Goal: Navigation & Orientation: Find specific page/section

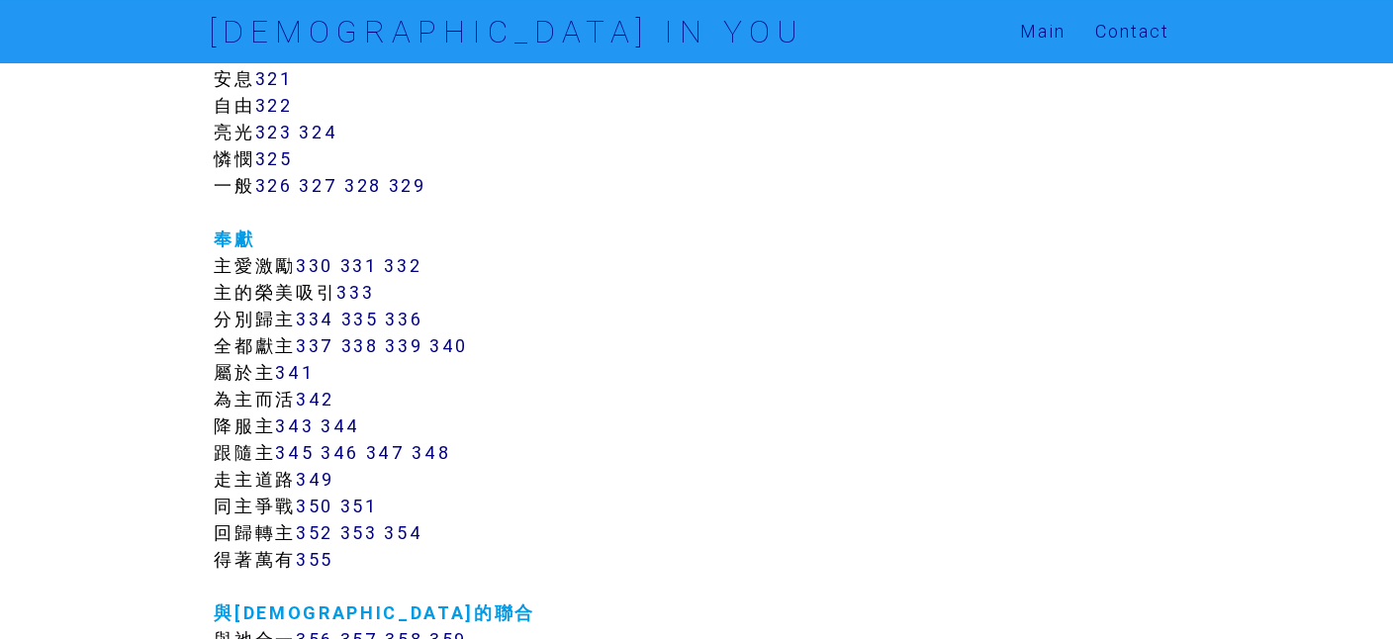
scroll to position [3489, 0]
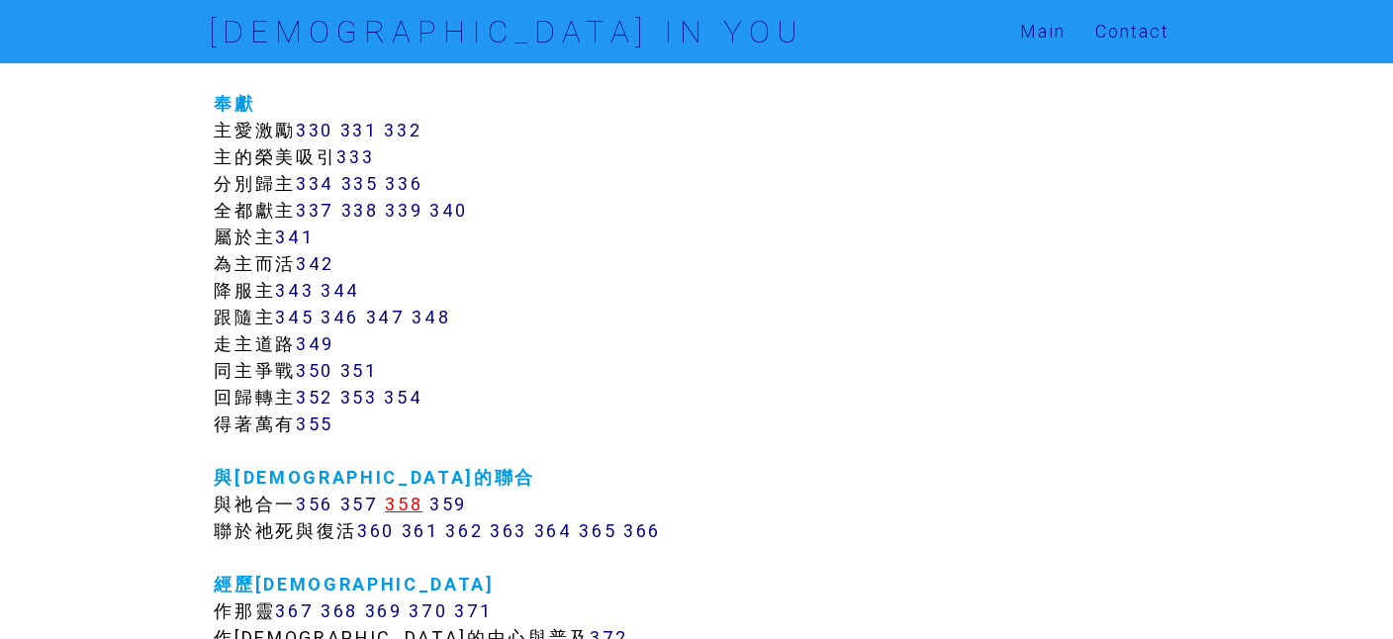
click at [407, 506] on link "358" at bounding box center [404, 504] width 38 height 23
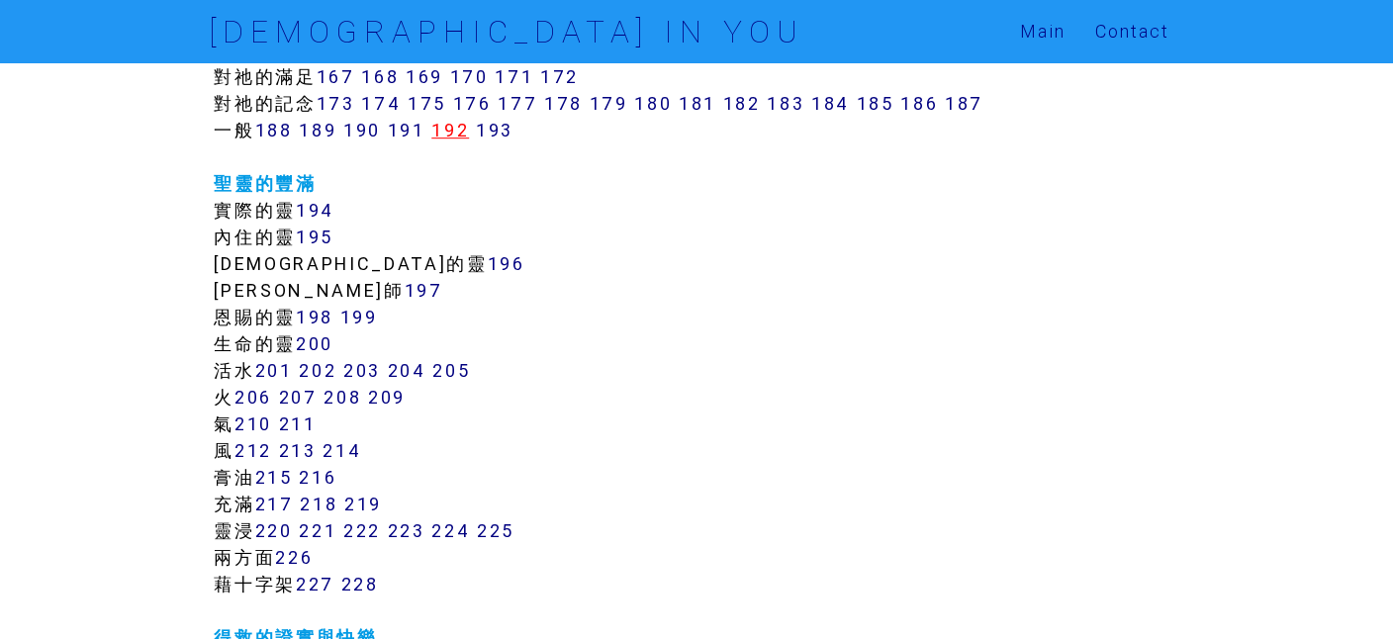
scroll to position [1679, 0]
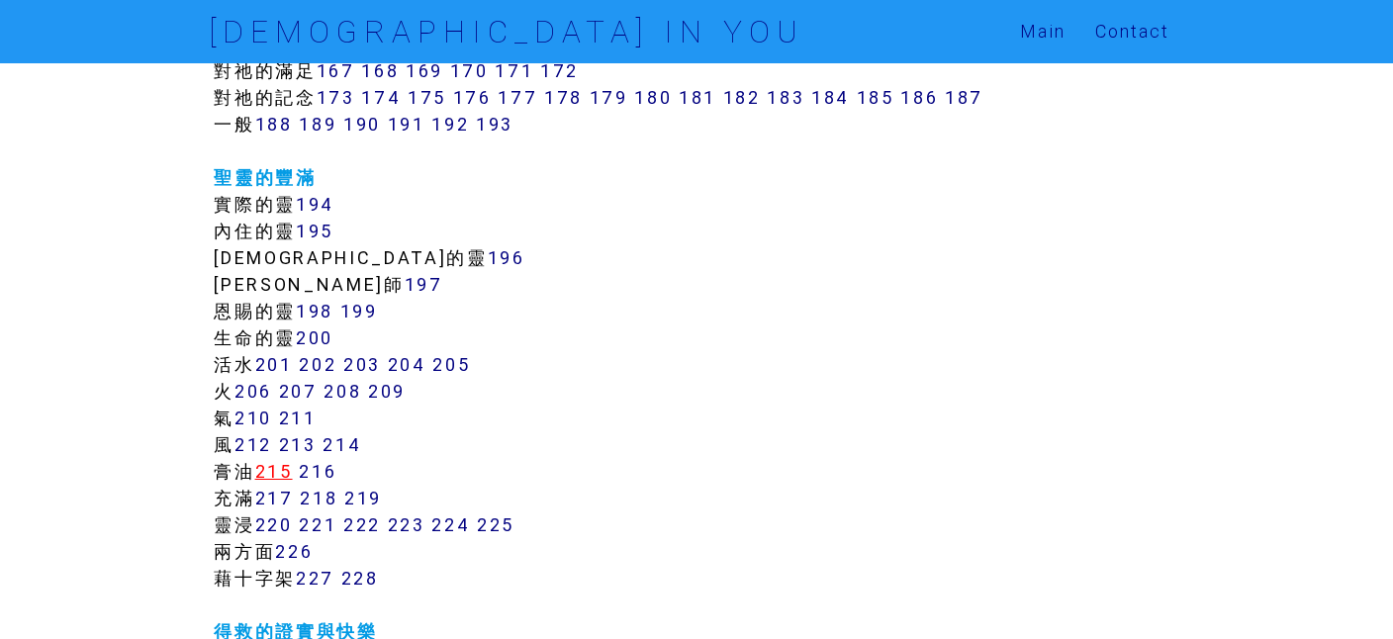
click at [283, 471] on link "215" at bounding box center [274, 471] width 38 height 23
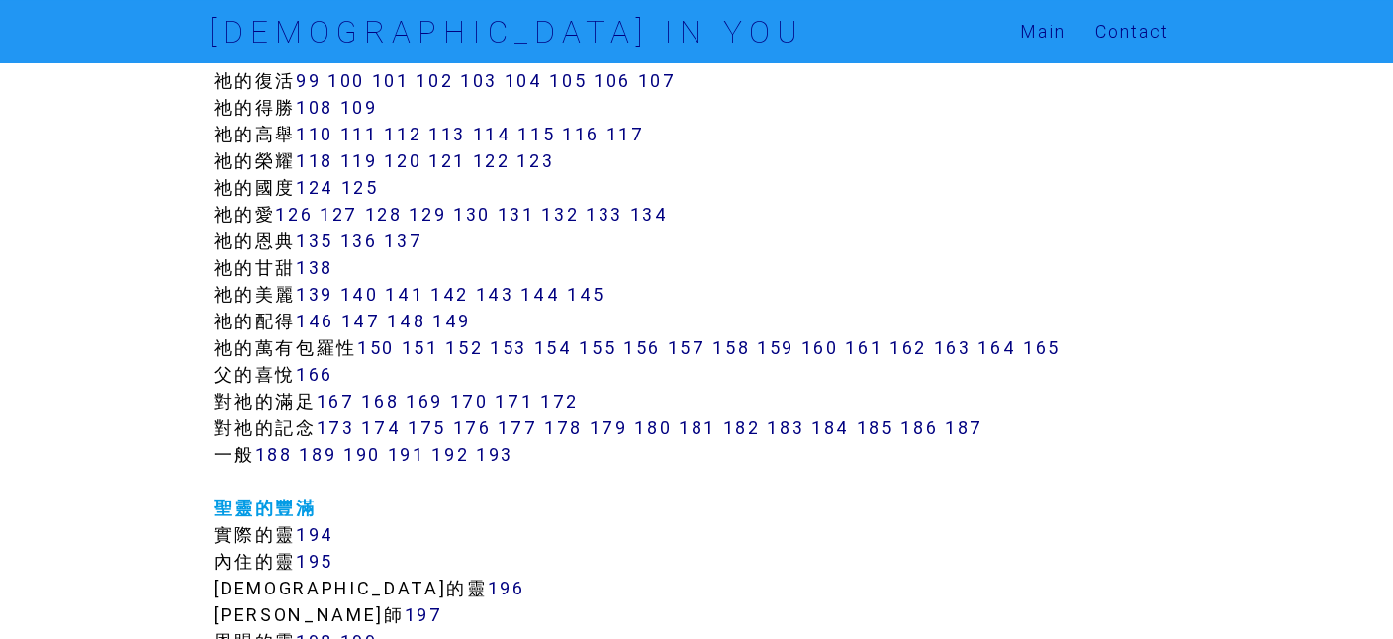
scroll to position [1339, 0]
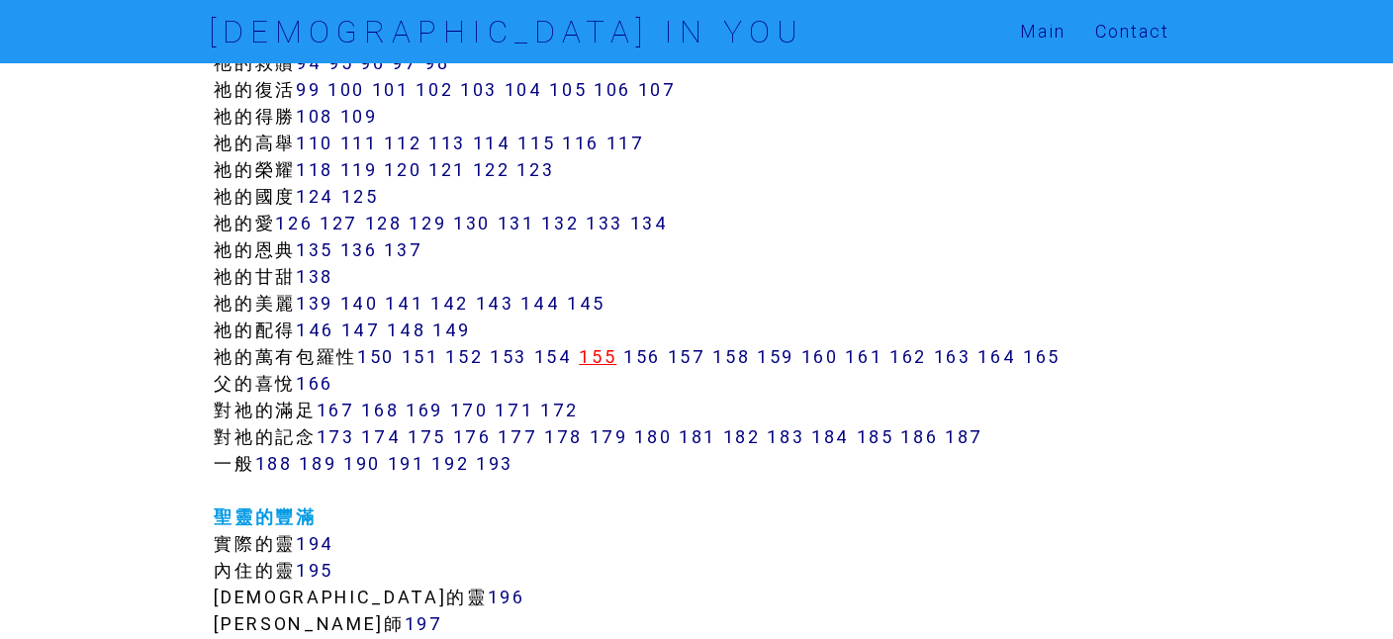
click at [613, 348] on link "155" at bounding box center [598, 356] width 38 height 23
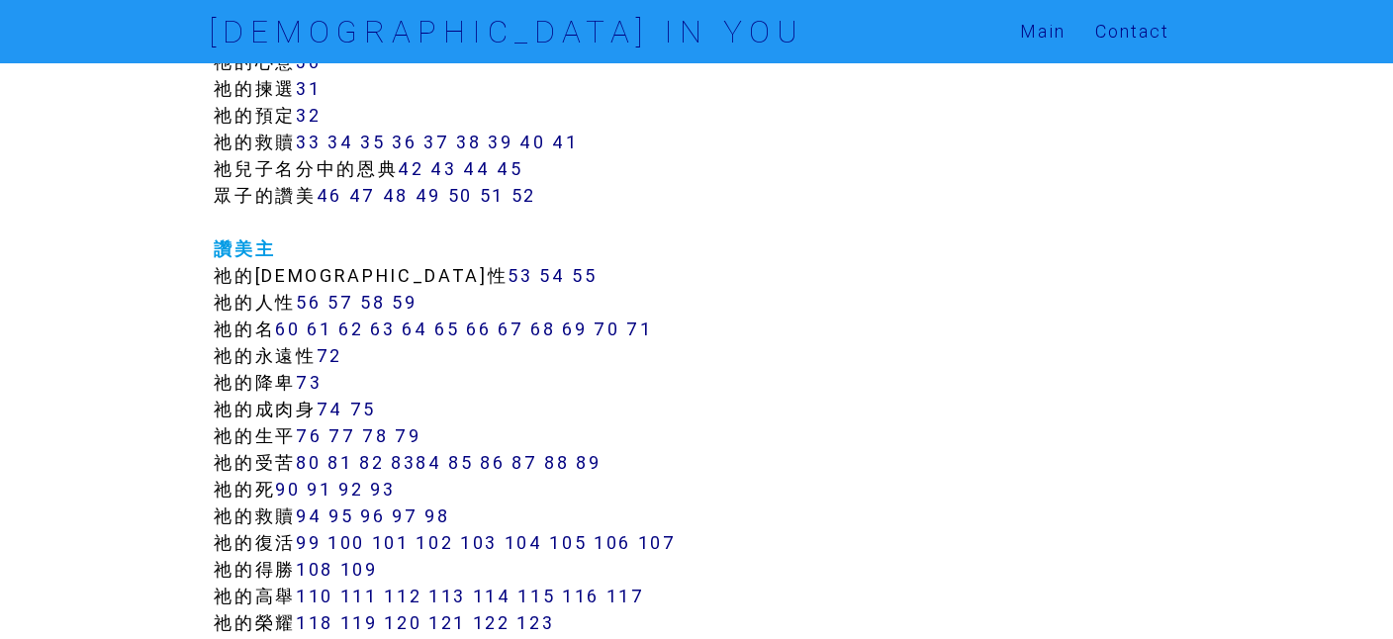
scroll to position [1226, 0]
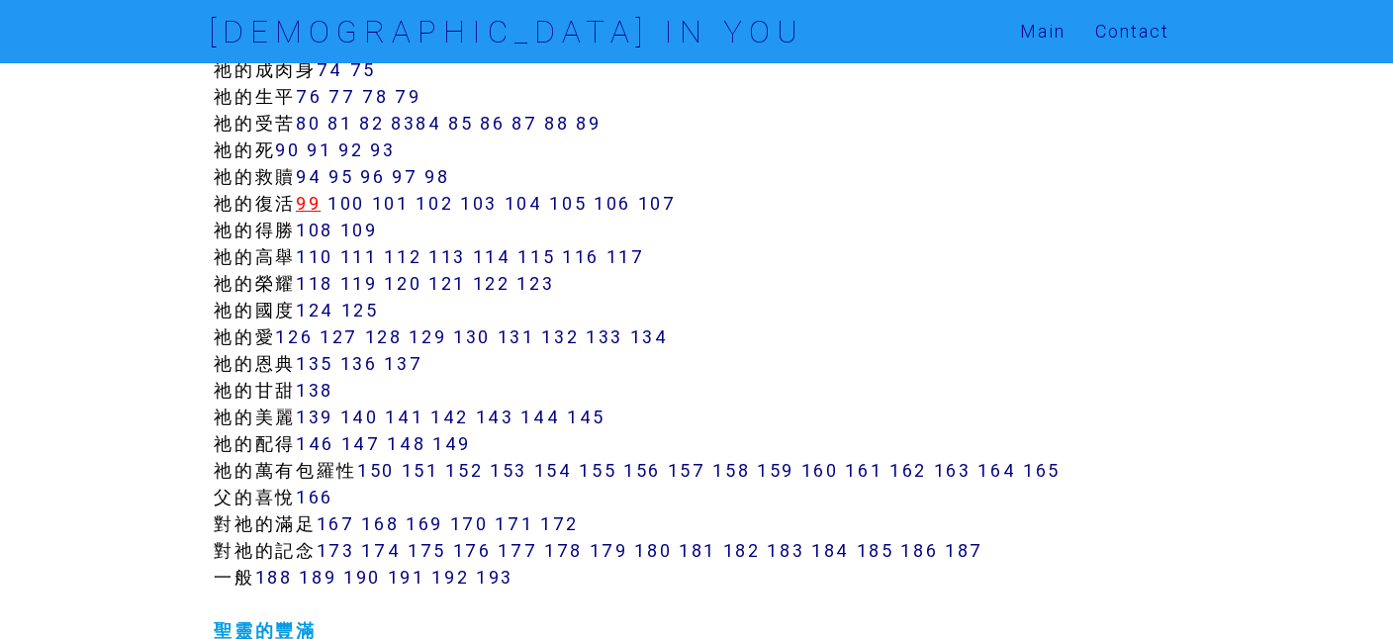
click at [312, 207] on link "99" at bounding box center [308, 203] width 25 height 23
click at [356, 197] on link "100" at bounding box center [346, 203] width 38 height 23
click at [393, 197] on link "101" at bounding box center [391, 203] width 38 height 23
click at [453, 200] on link "102" at bounding box center [434, 203] width 38 height 23
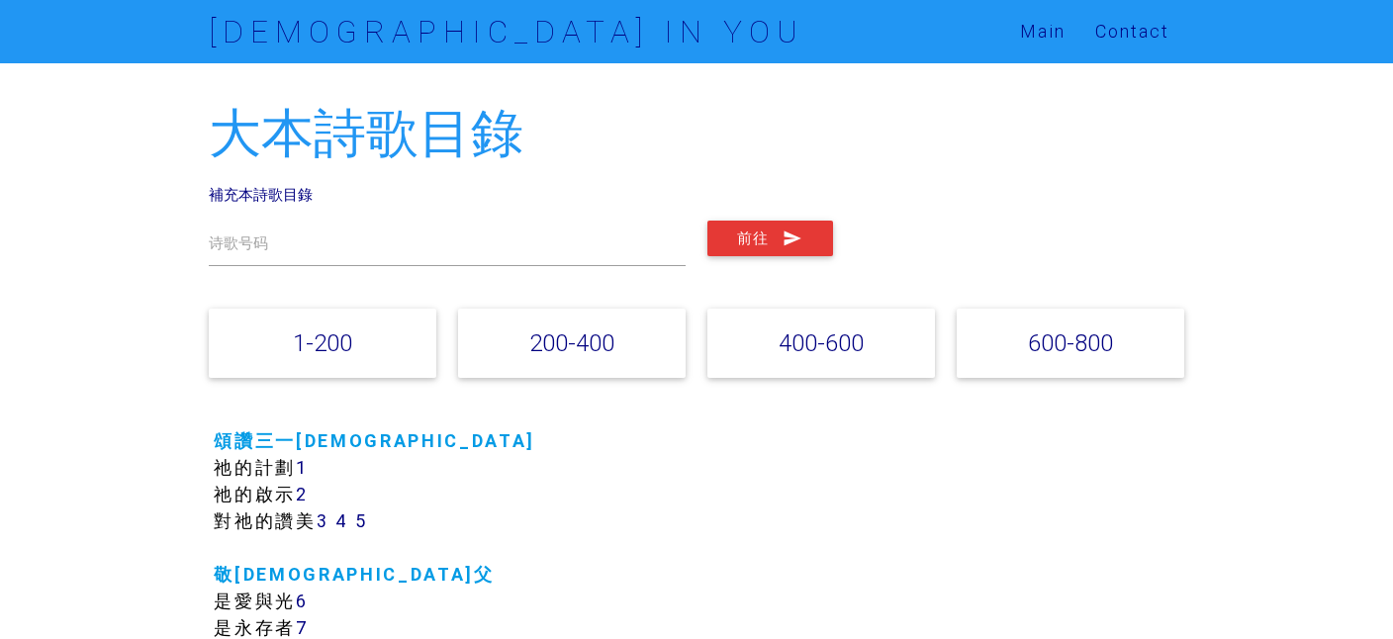
scroll to position [1226, 0]
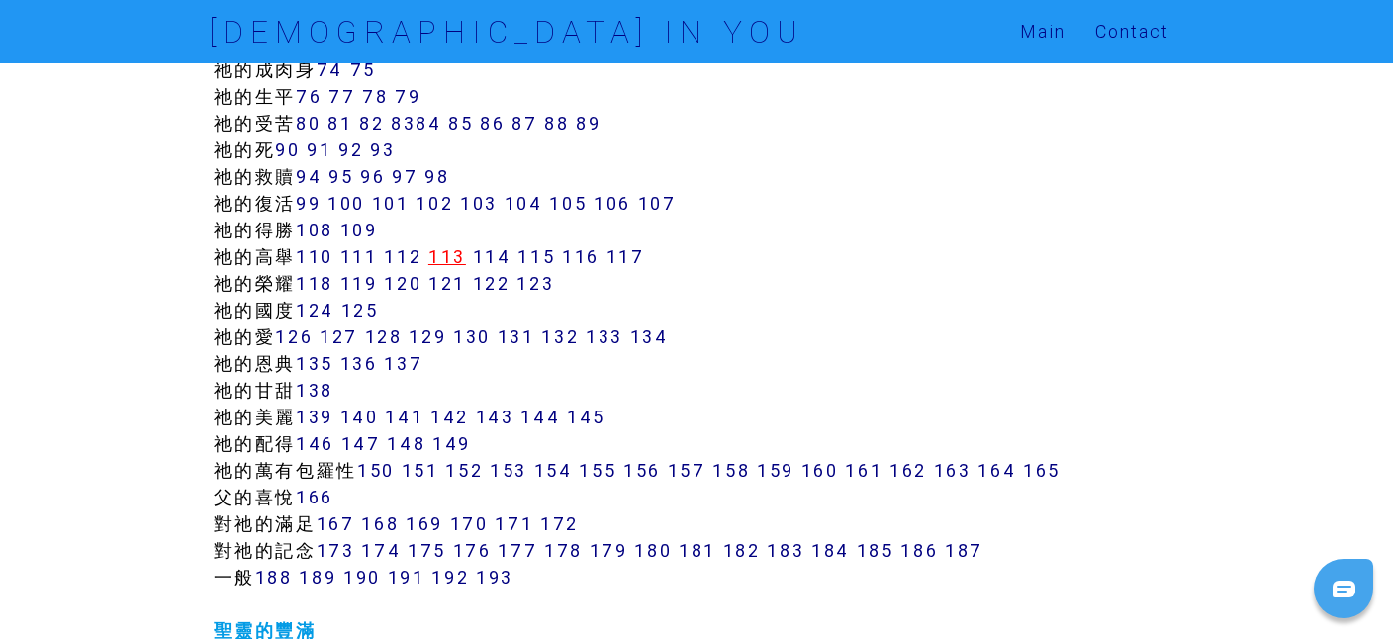
click at [459, 253] on link "113" at bounding box center [447, 256] width 38 height 23
click at [543, 198] on link "104" at bounding box center [524, 203] width 39 height 23
click at [580, 203] on link "105" at bounding box center [568, 203] width 38 height 23
click at [326, 309] on link "124" at bounding box center [315, 310] width 39 height 23
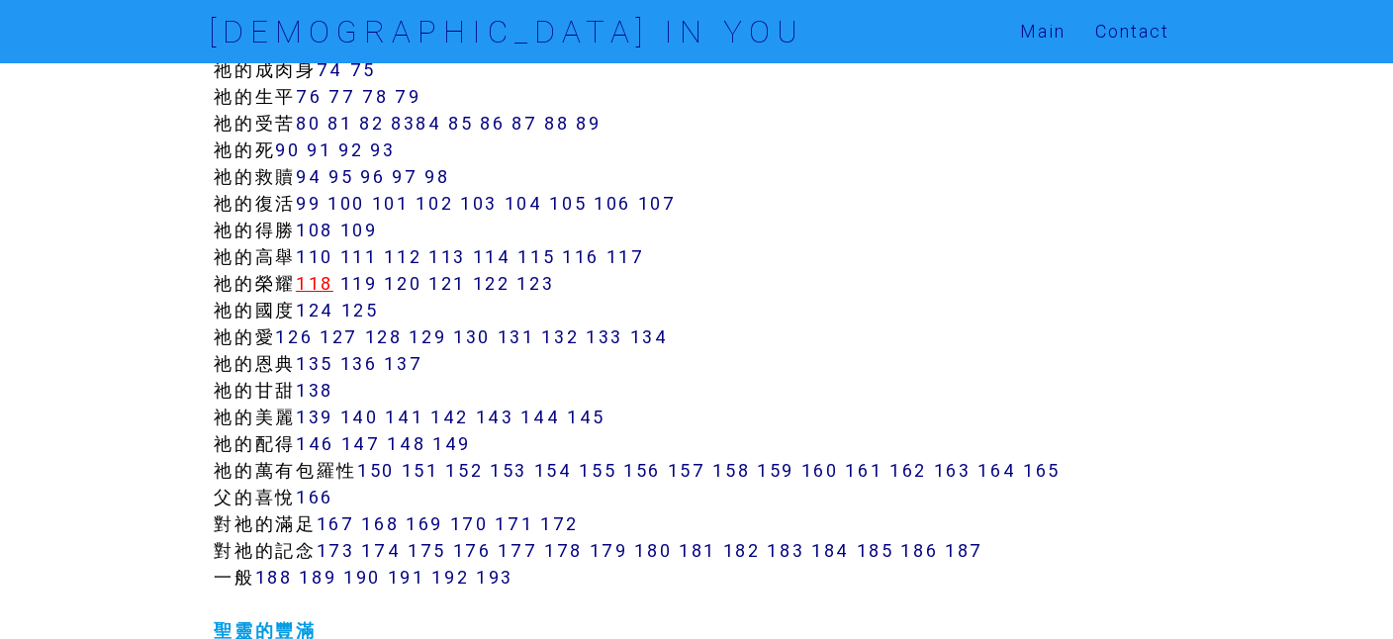
click at [319, 284] on link "118" at bounding box center [315, 283] width 38 height 23
click at [367, 283] on link "119" at bounding box center [359, 283] width 38 height 23
click at [406, 280] on link "120" at bounding box center [403, 283] width 38 height 23
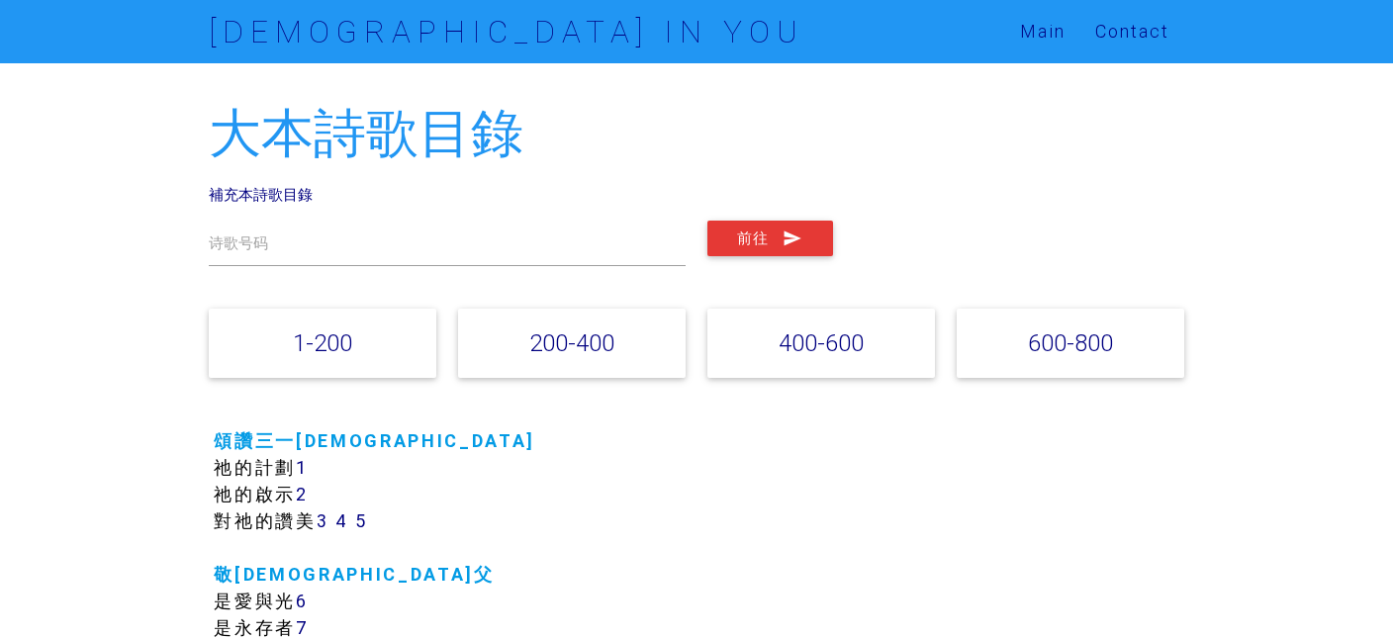
scroll to position [1226, 0]
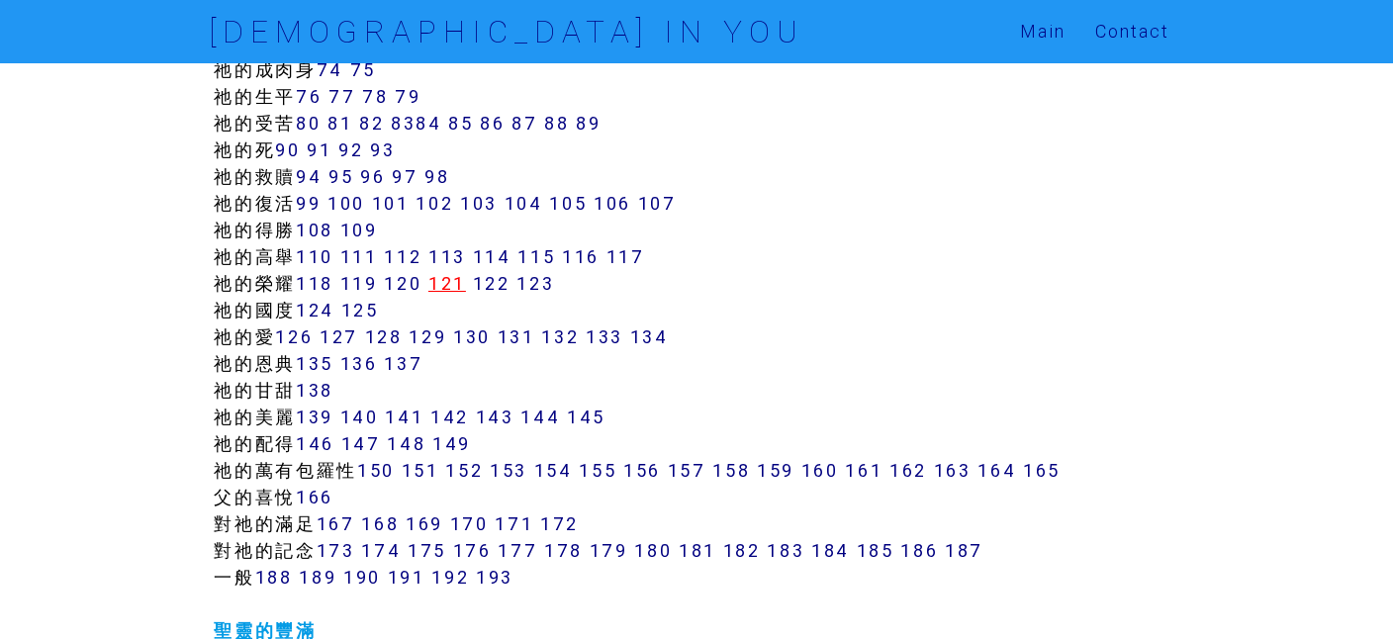
click at [454, 283] on link "121" at bounding box center [447, 283] width 38 height 23
click at [510, 280] on link "122" at bounding box center [492, 283] width 38 height 23
click at [547, 284] on link "123" at bounding box center [535, 283] width 38 height 23
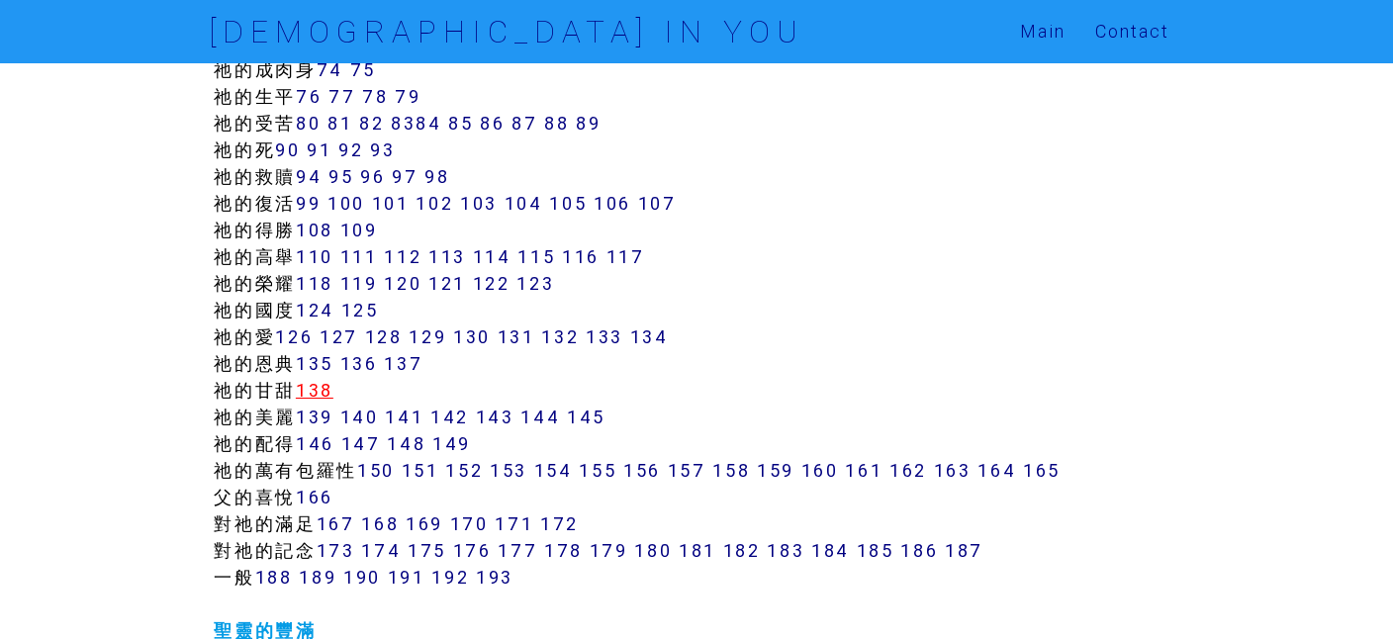
click at [320, 392] on link "138" at bounding box center [315, 390] width 38 height 23
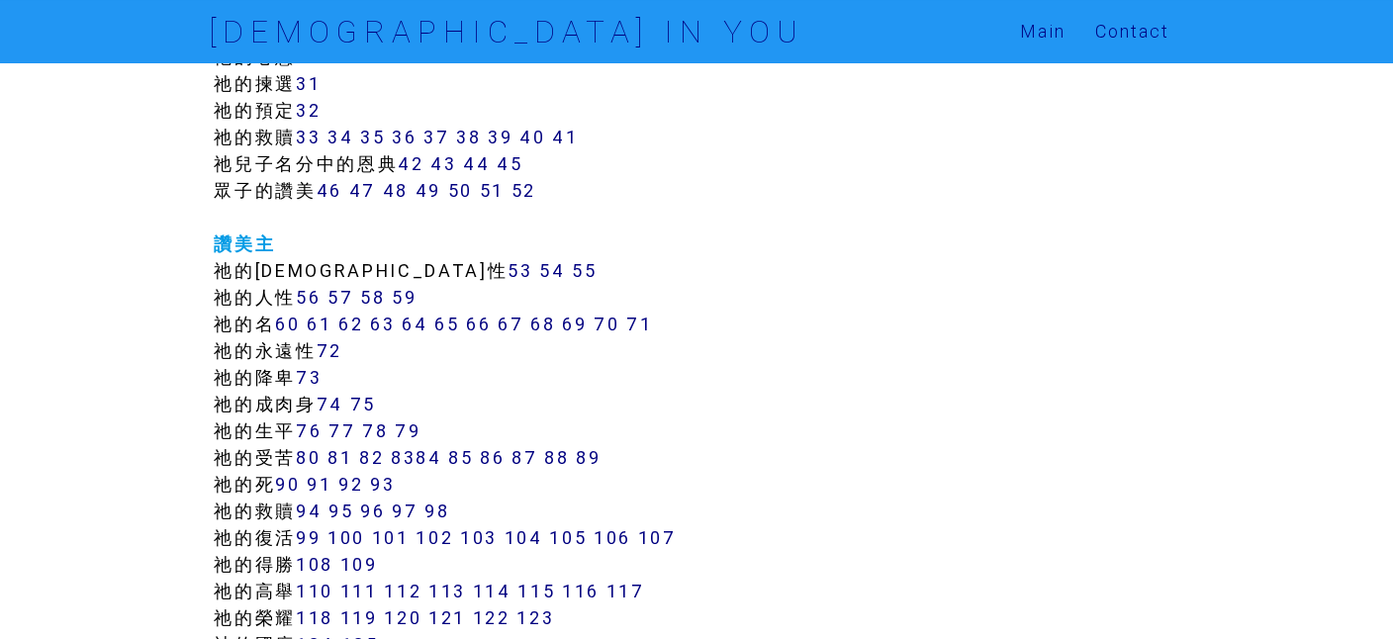
scroll to position [774, 0]
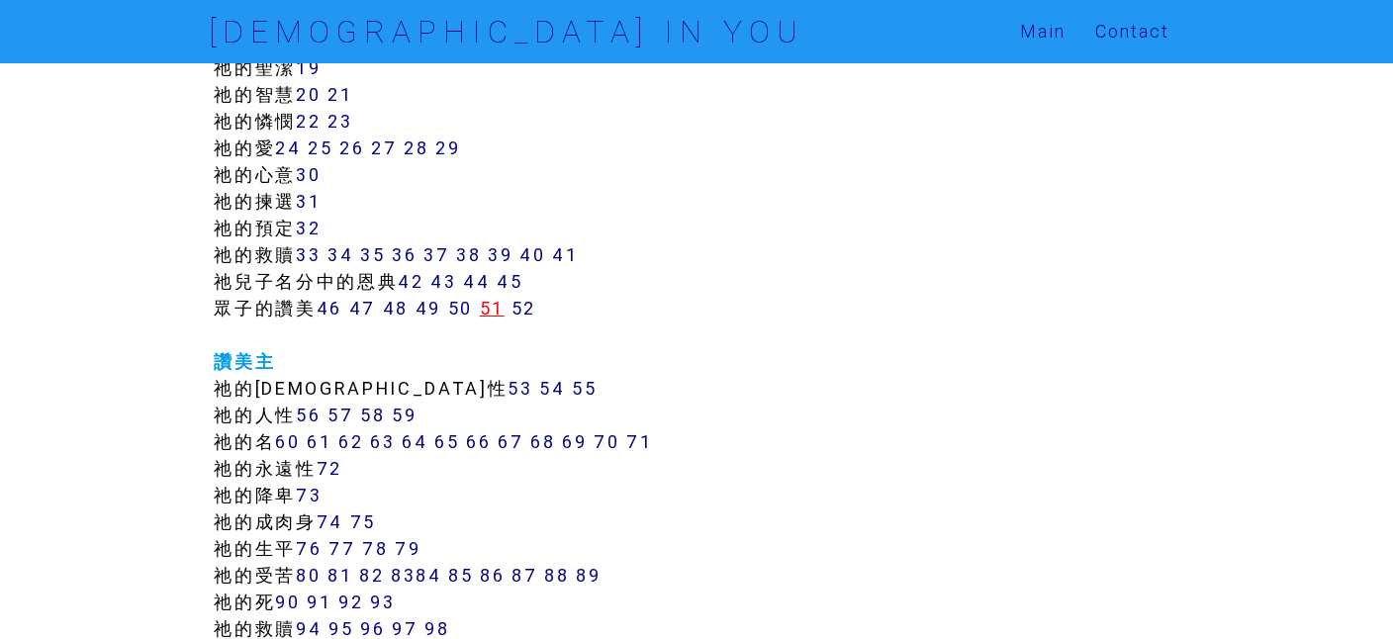
click at [505, 306] on link "51" at bounding box center [492, 308] width 25 height 23
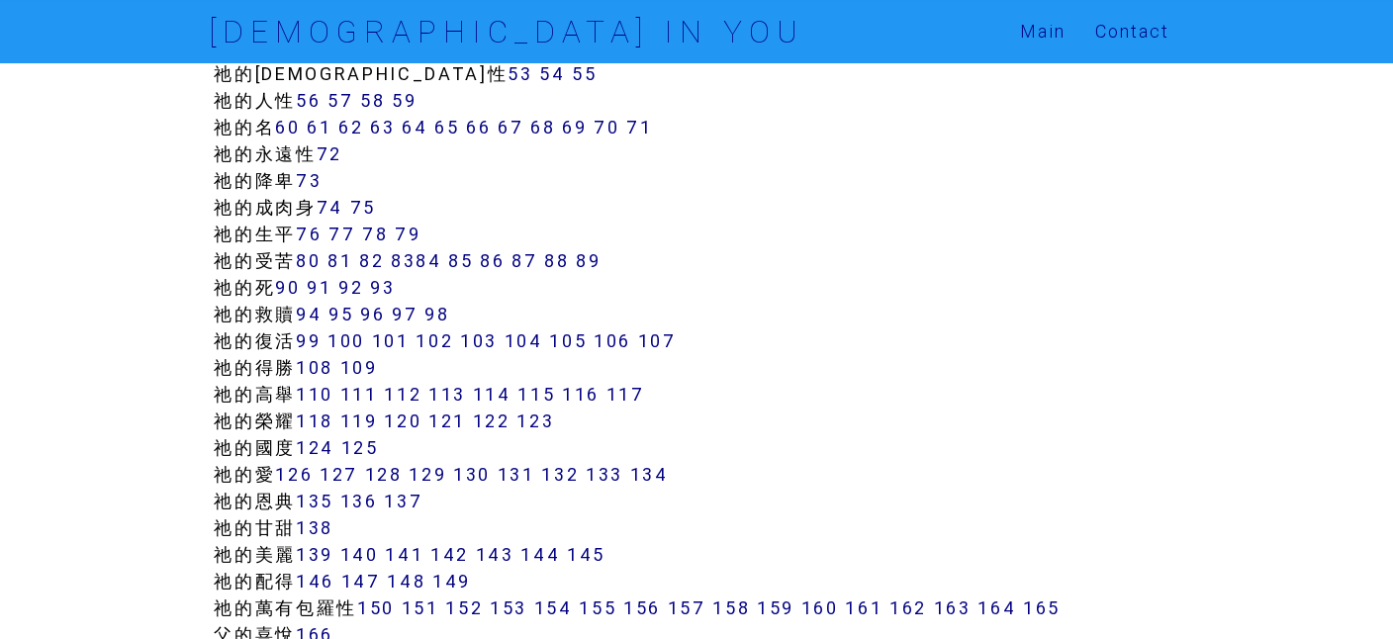
scroll to position [1339, 0]
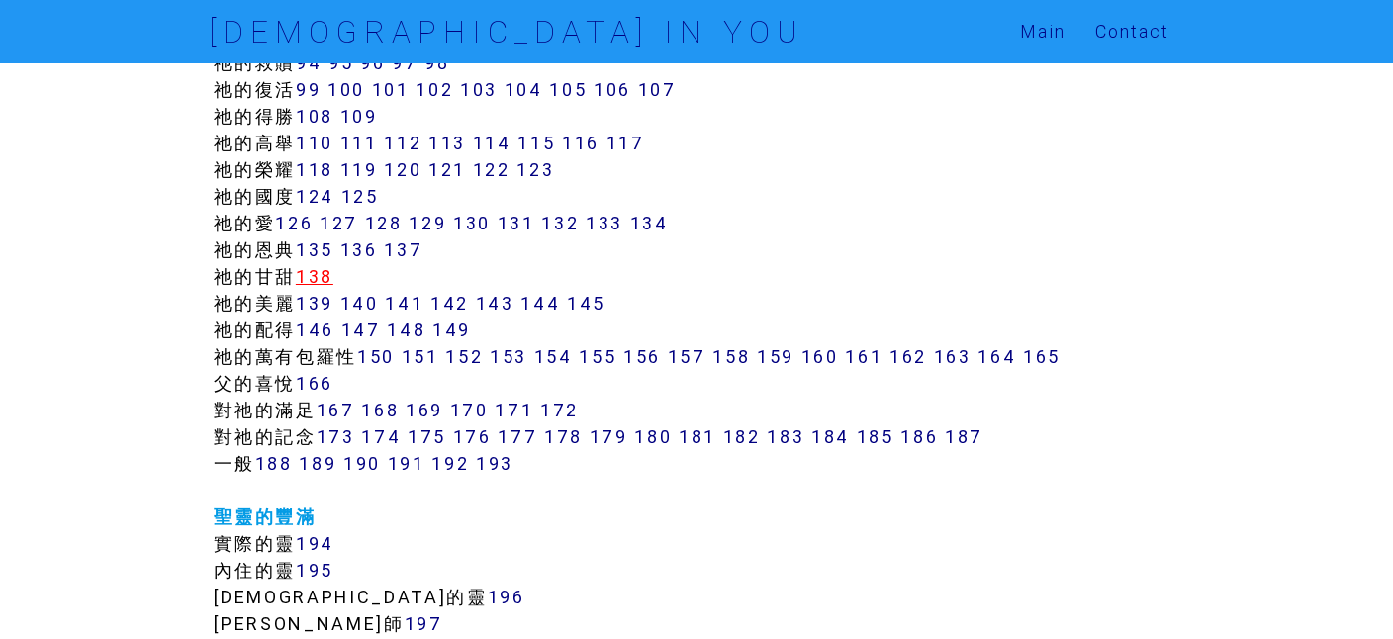
click at [323, 268] on link "138" at bounding box center [315, 276] width 38 height 23
